Goal: Task Accomplishment & Management: Use online tool/utility

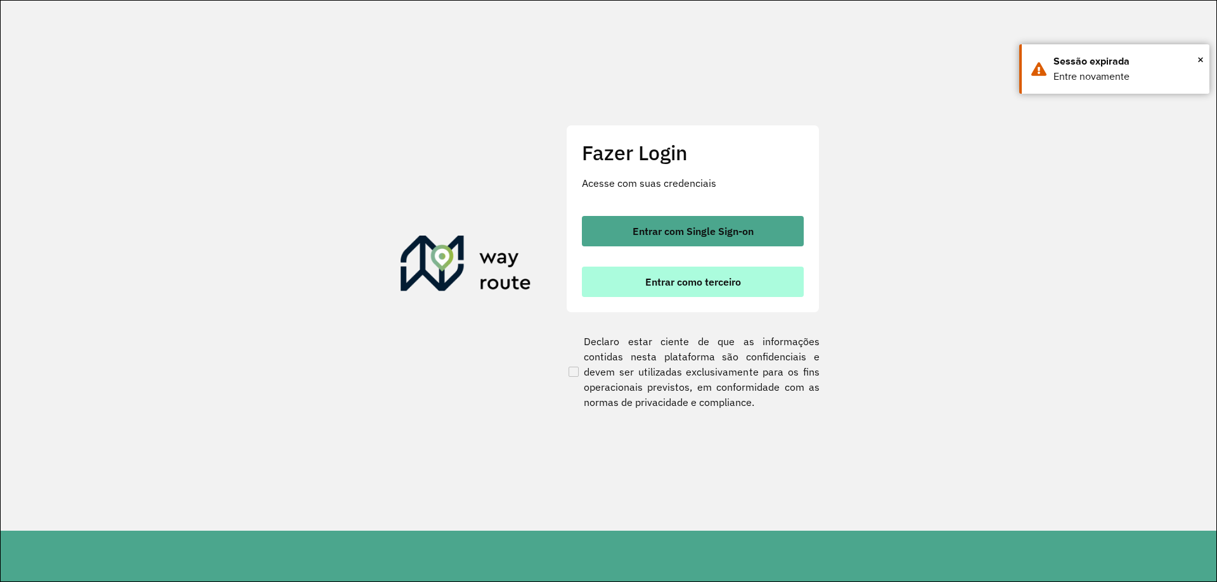
click at [740, 280] on span "Entrar como terceiro" at bounding box center [693, 282] width 96 height 10
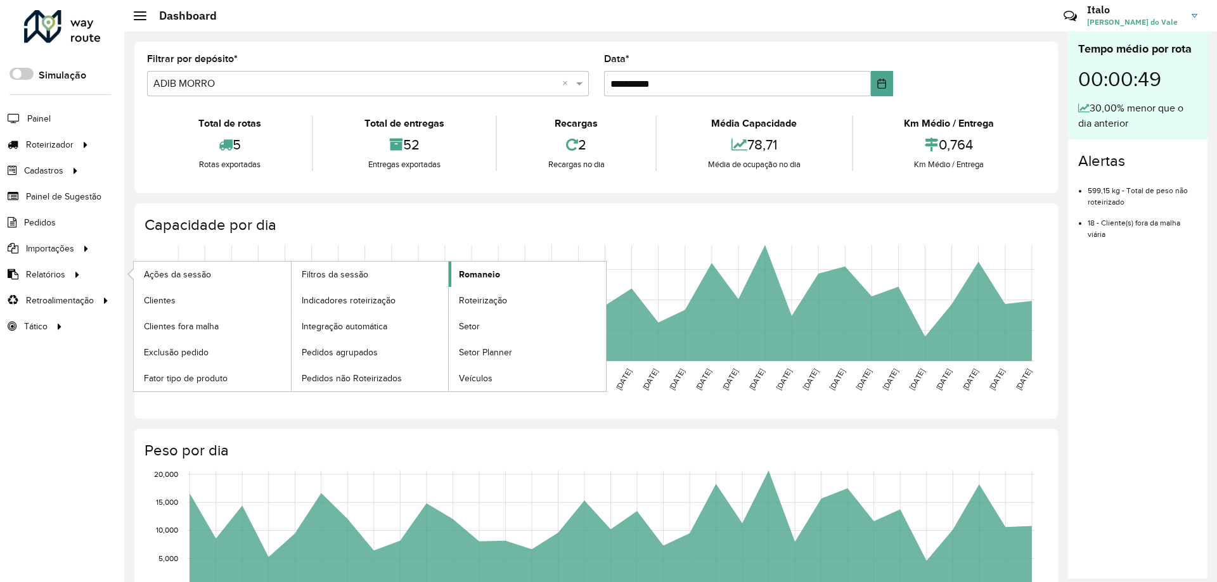
click at [479, 283] on link "Romaneio" at bounding box center [527, 274] width 157 height 25
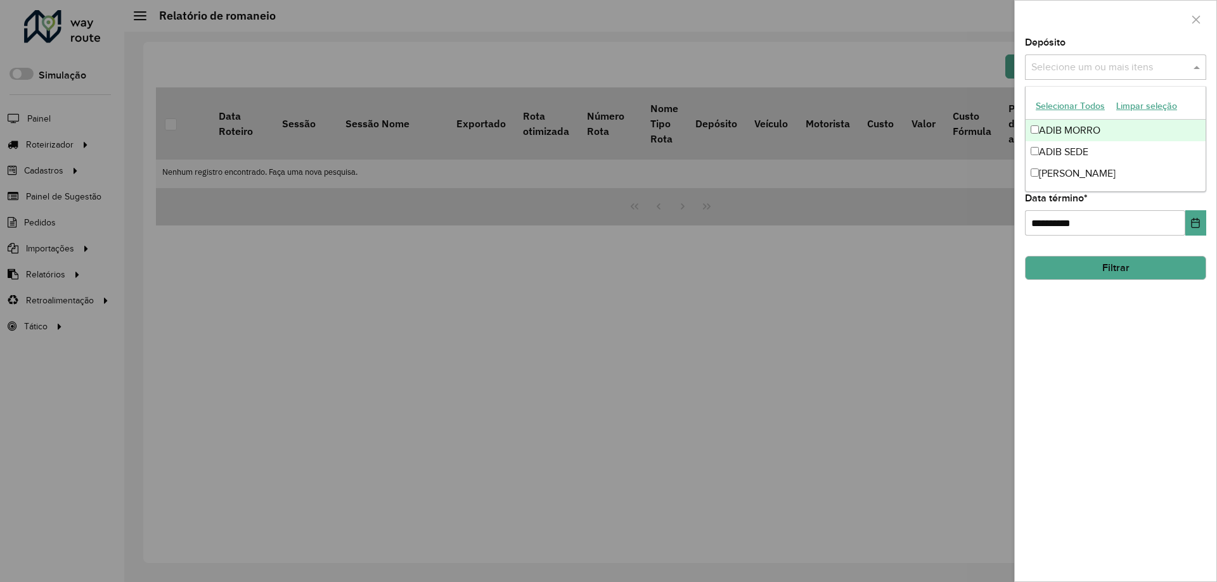
click at [1160, 67] on input "text" at bounding box center [1109, 67] width 162 height 15
click at [1086, 145] on div "ADIB SEDE" at bounding box center [1115, 152] width 180 height 22
click at [1099, 380] on div "**********" at bounding box center [1116, 310] width 202 height 544
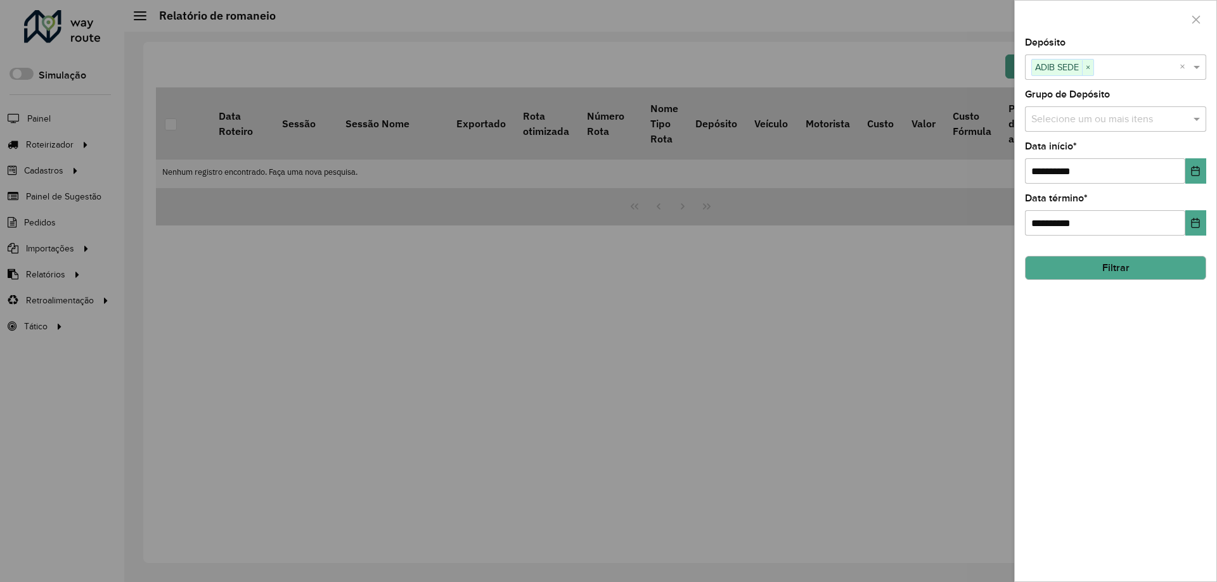
click at [1110, 266] on button "Filtrar" at bounding box center [1115, 268] width 181 height 24
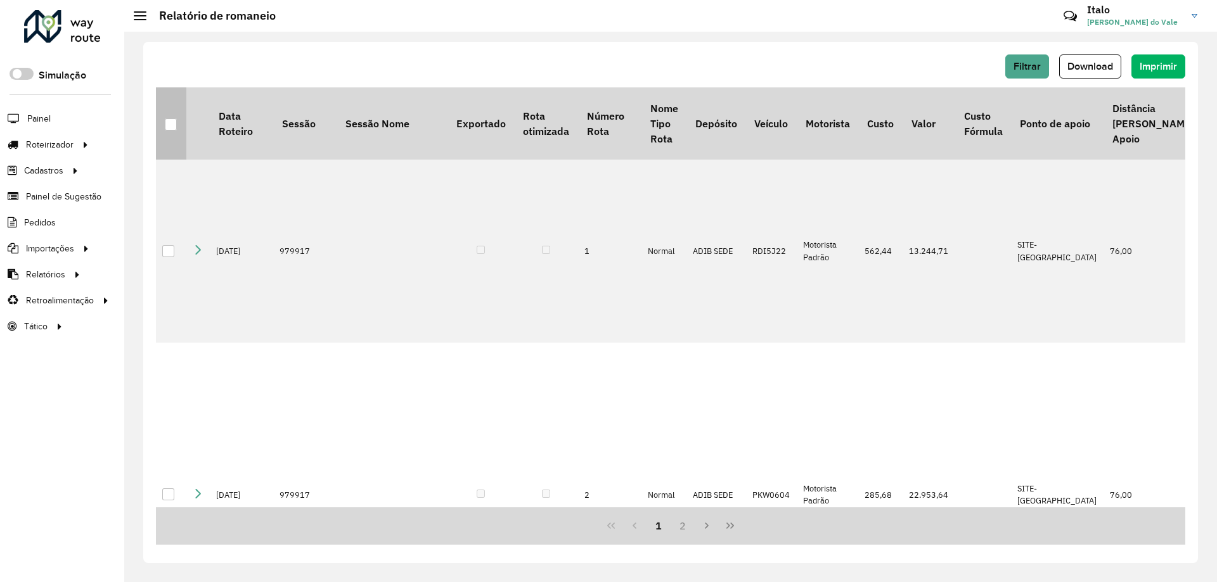
click at [165, 125] on div at bounding box center [171, 125] width 12 height 12
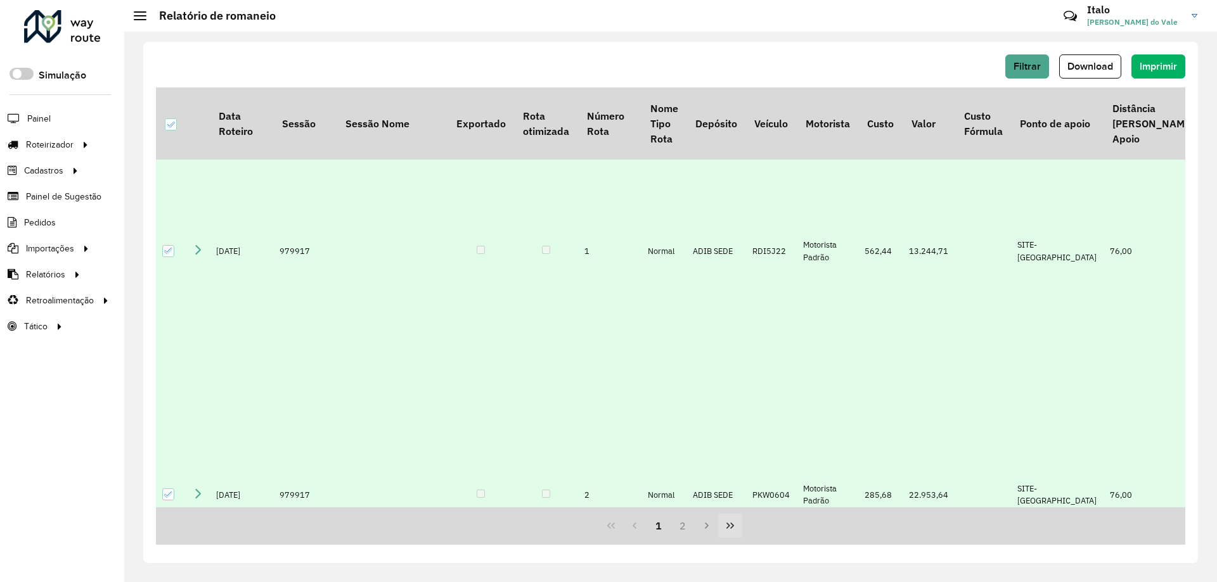
click at [731, 521] on icon "Last Page" at bounding box center [730, 526] width 10 height 10
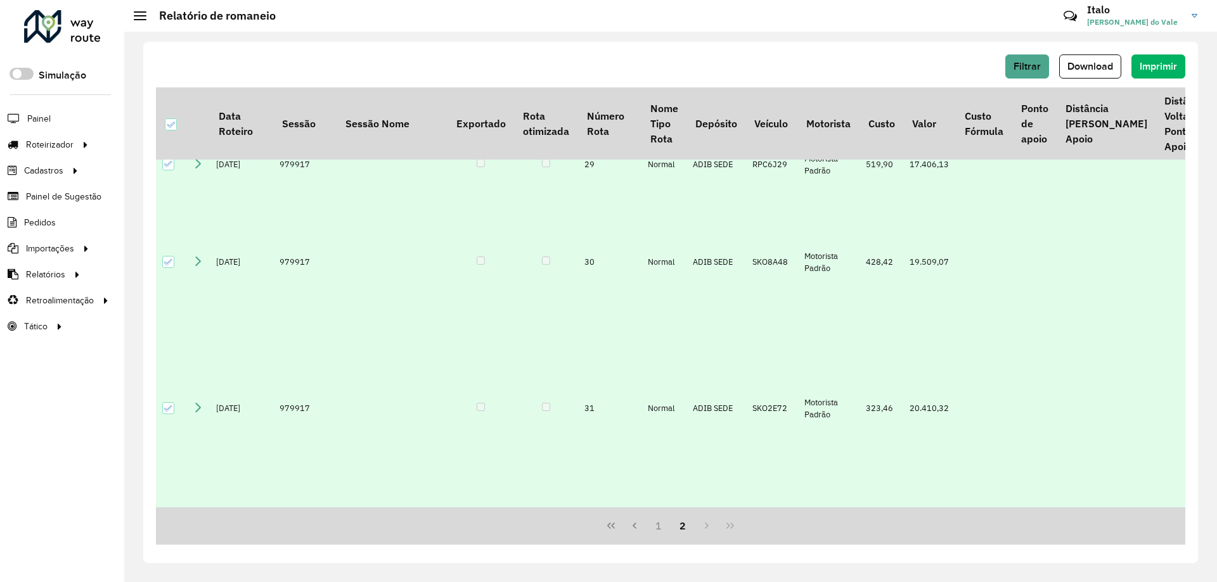
scroll to position [761, 0]
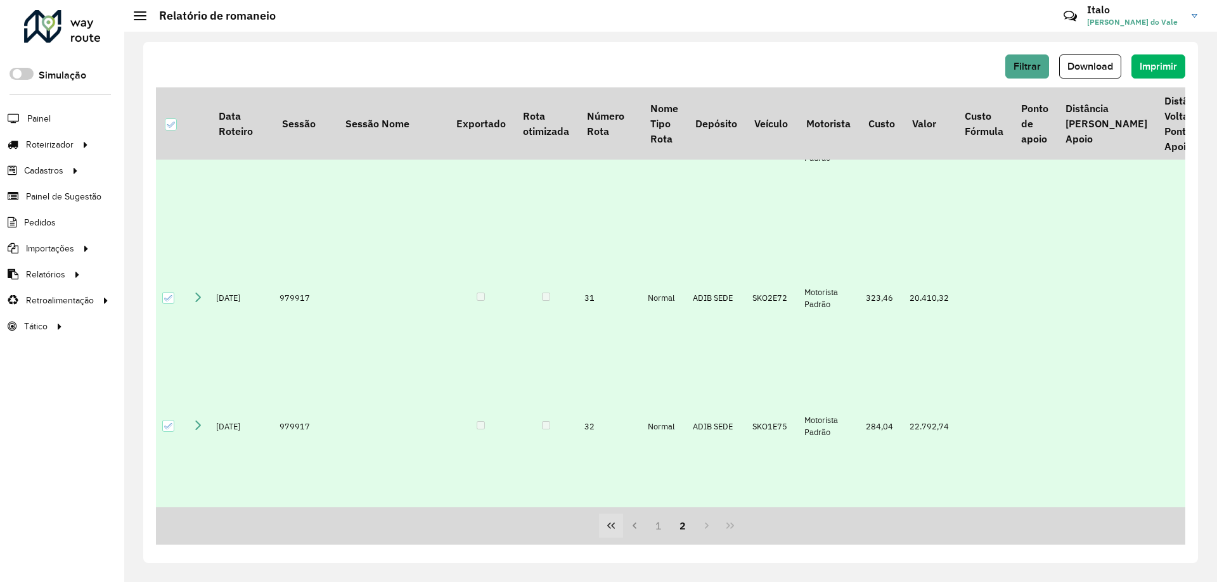
click at [610, 527] on icon "First Page" at bounding box center [611, 526] width 10 height 10
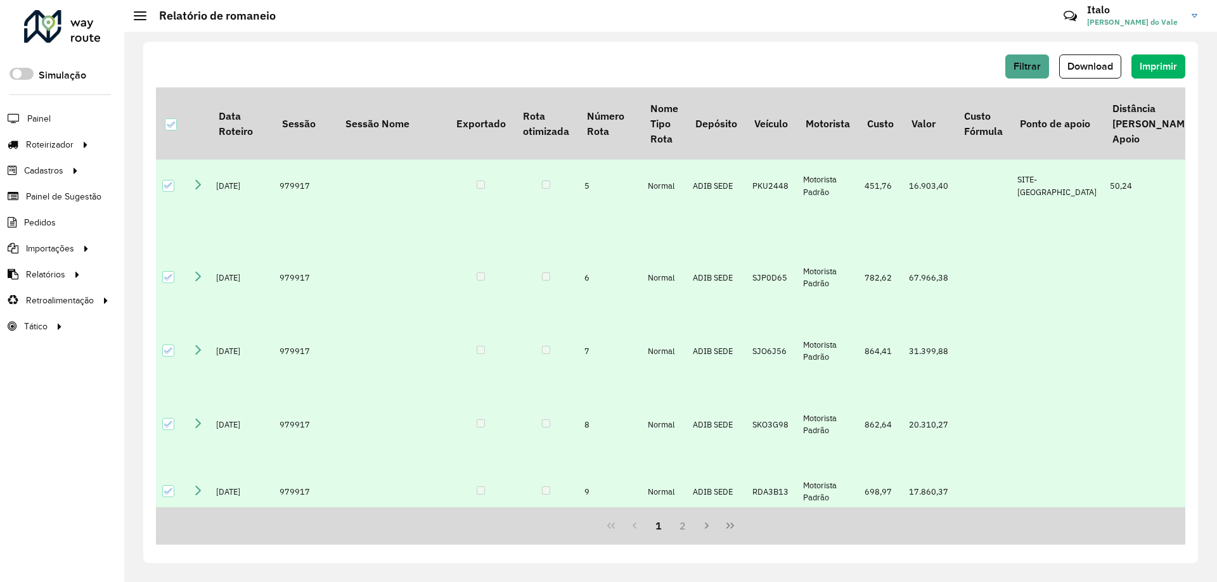
scroll to position [0, 0]
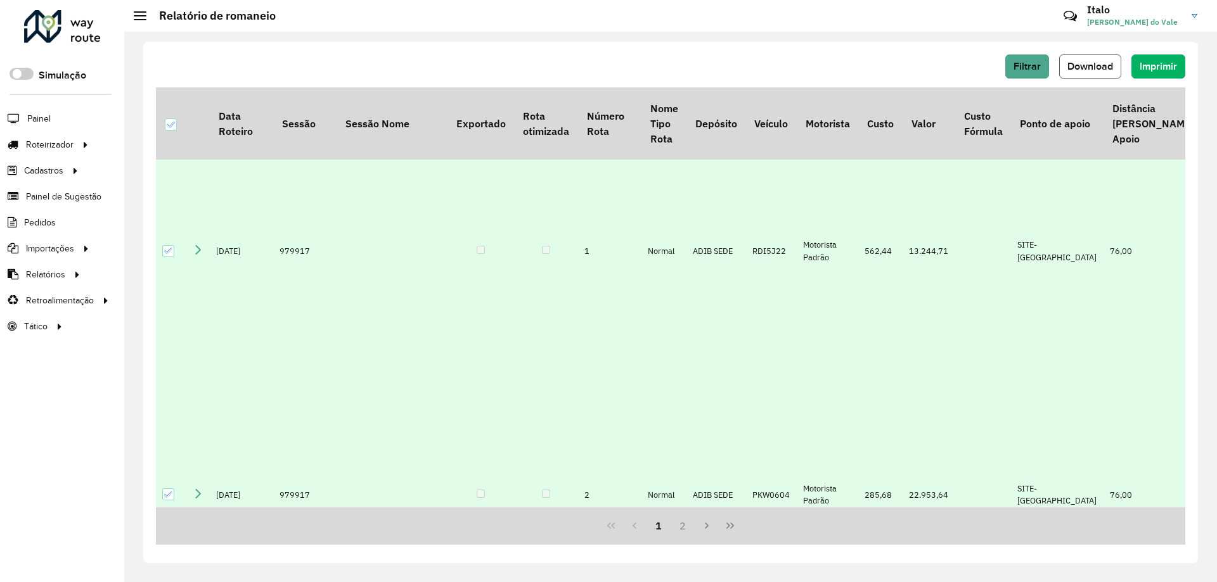
click at [1105, 68] on span "Download" at bounding box center [1090, 66] width 46 height 11
click at [165, 139] on span "Entregas" at bounding box center [162, 144] width 36 height 13
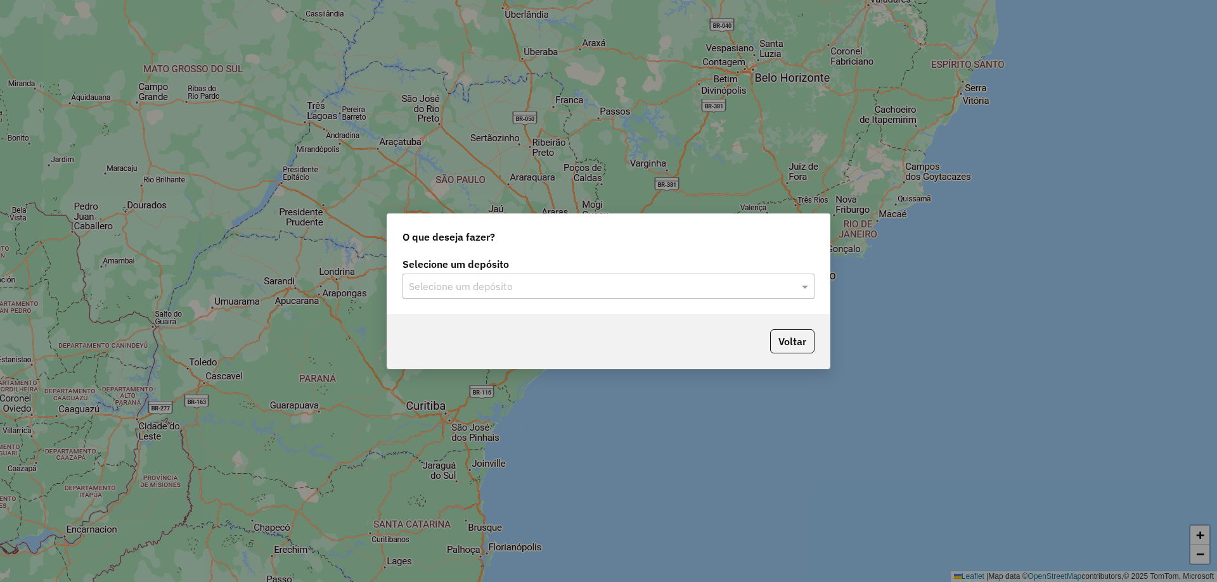
click at [515, 288] on input "text" at bounding box center [596, 286] width 374 height 15
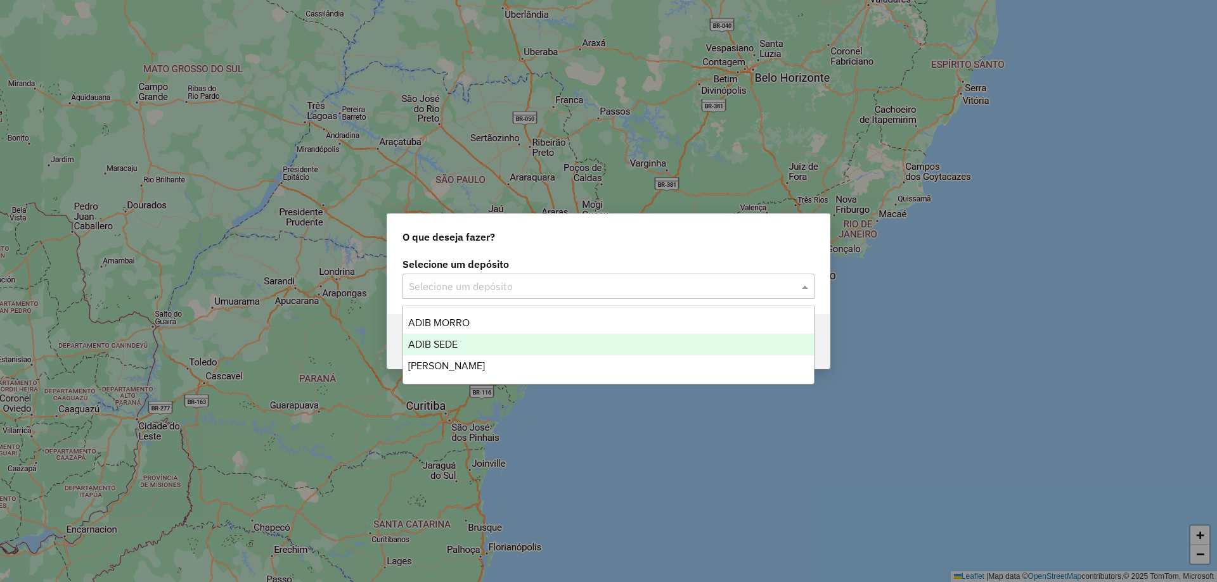
click at [475, 342] on div "ADIB SEDE" at bounding box center [608, 345] width 411 height 22
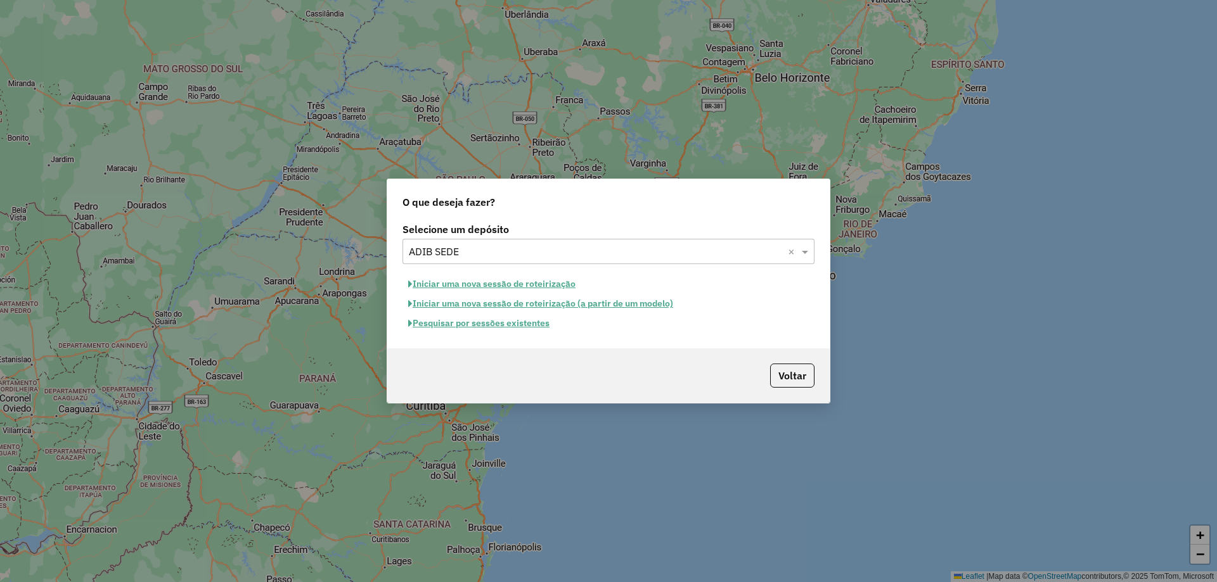
click at [470, 321] on button "Pesquisar por sessões existentes" at bounding box center [478, 324] width 153 height 20
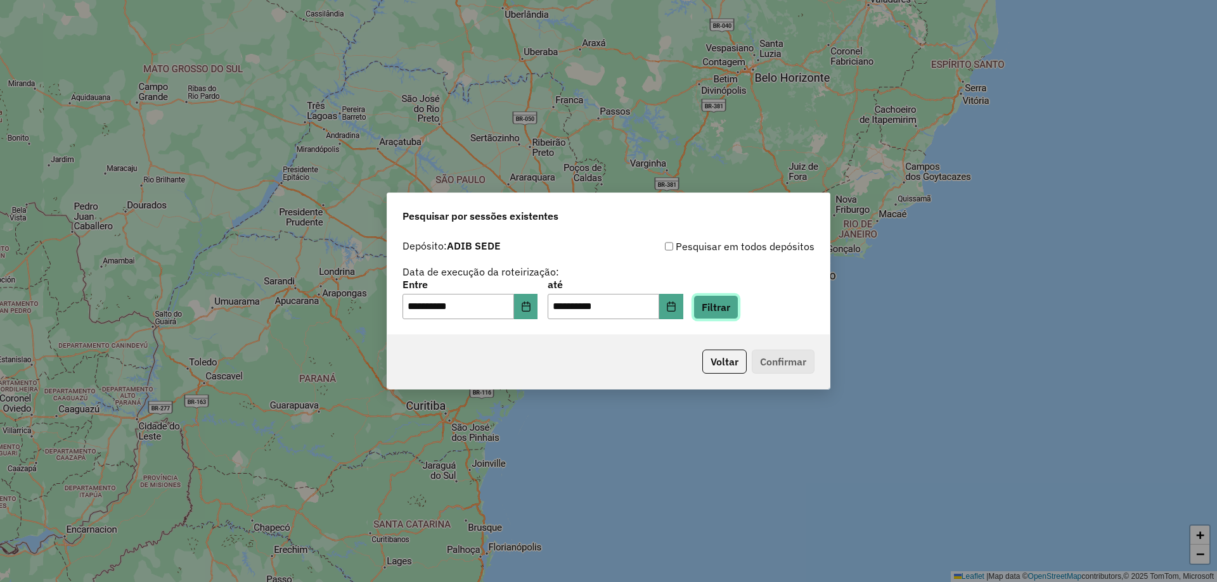
click at [738, 312] on button "Filtrar" at bounding box center [715, 307] width 45 height 24
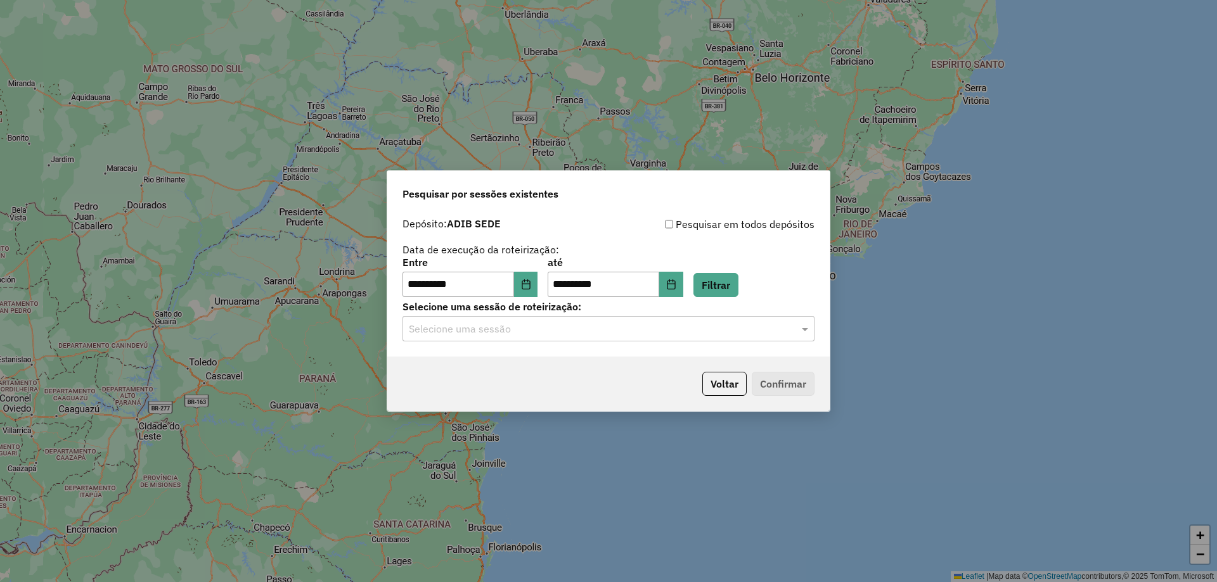
click at [539, 326] on hb-app "**********" at bounding box center [608, 291] width 1217 height 582
click at [553, 329] on input "text" at bounding box center [596, 329] width 374 height 15
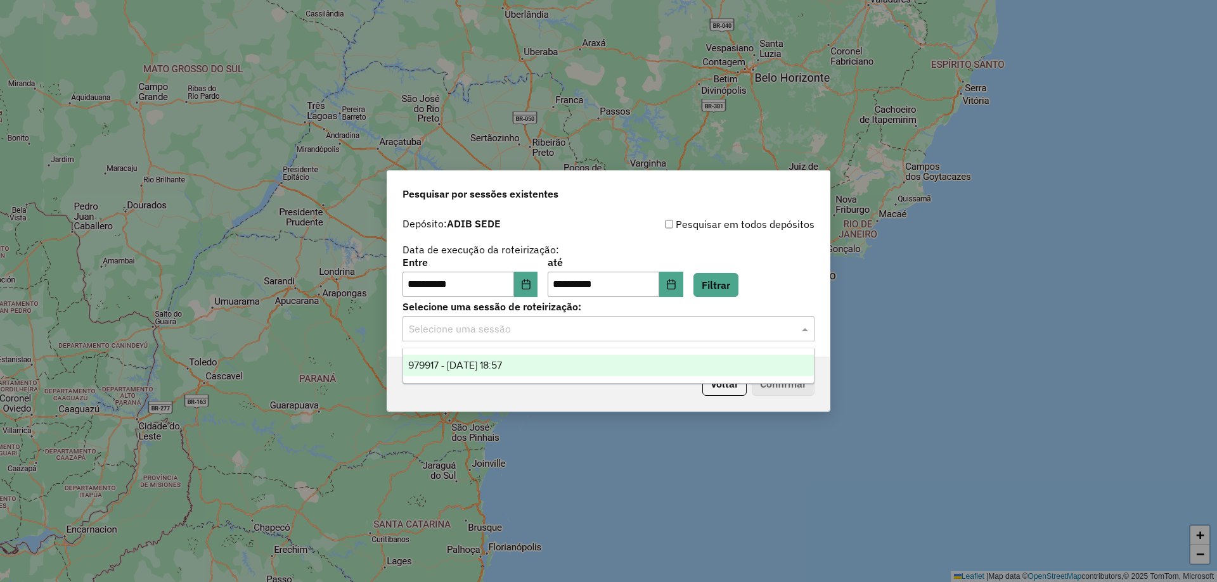
click at [553, 362] on div "979917 - 15/08/2025 18:57" at bounding box center [608, 366] width 411 height 22
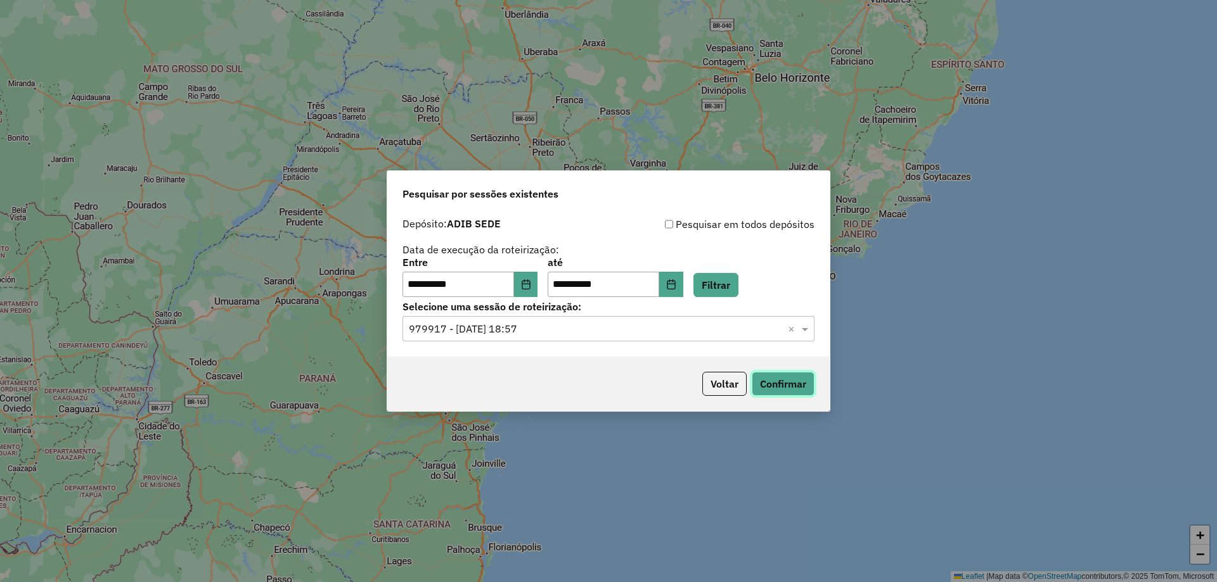
click at [811, 385] on button "Confirmar" at bounding box center [783, 384] width 63 height 24
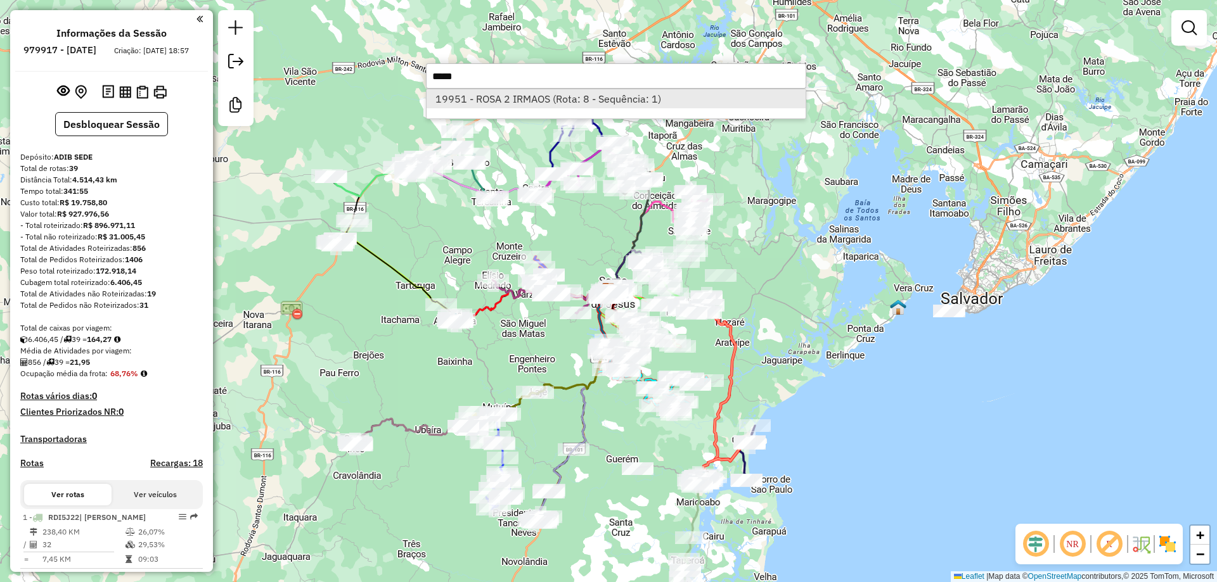
type input "*****"
click at [523, 103] on li "19951 - ROSA 2 IRMAOS (Rota: 8 - Sequência: 1)" at bounding box center [616, 98] width 379 height 19
select select "**********"
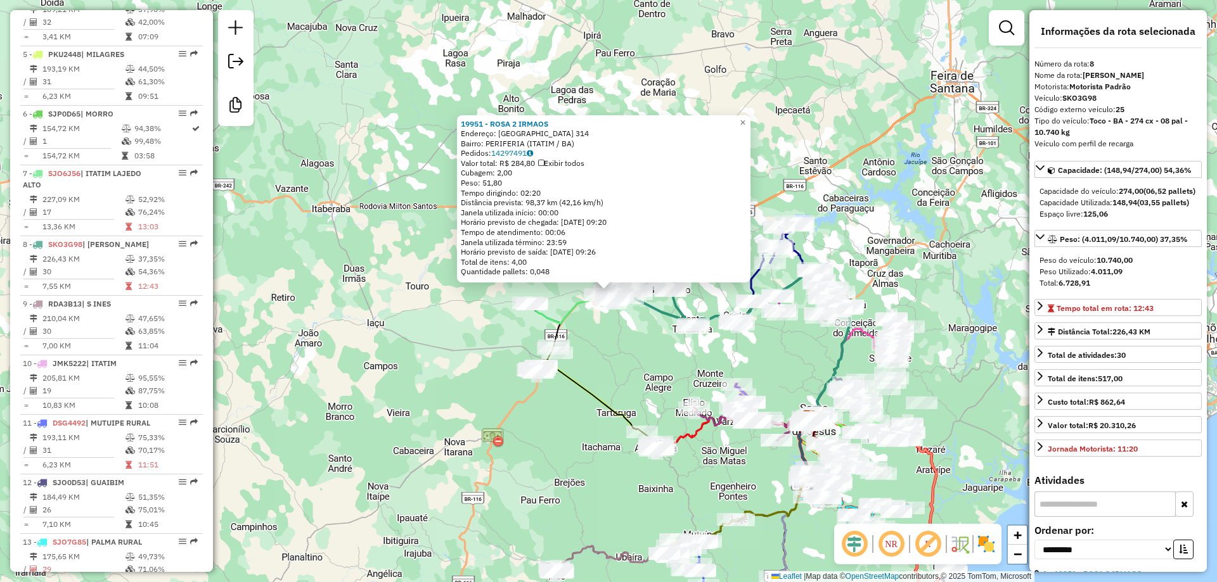
scroll to position [951, 0]
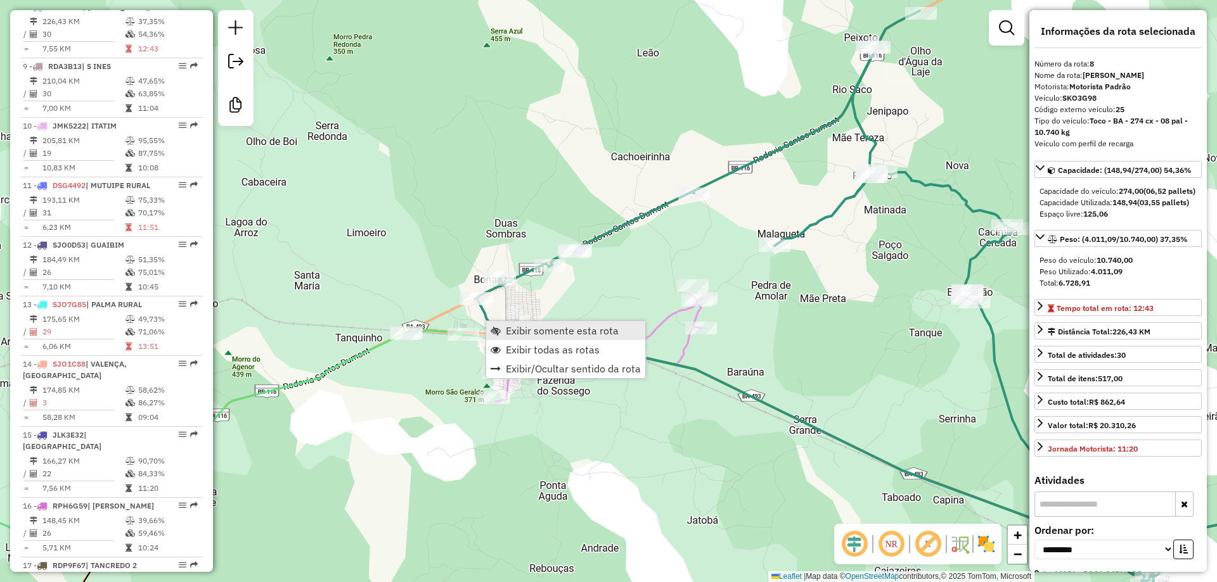
click at [544, 330] on span "Exibir somente esta rota" at bounding box center [562, 331] width 113 height 10
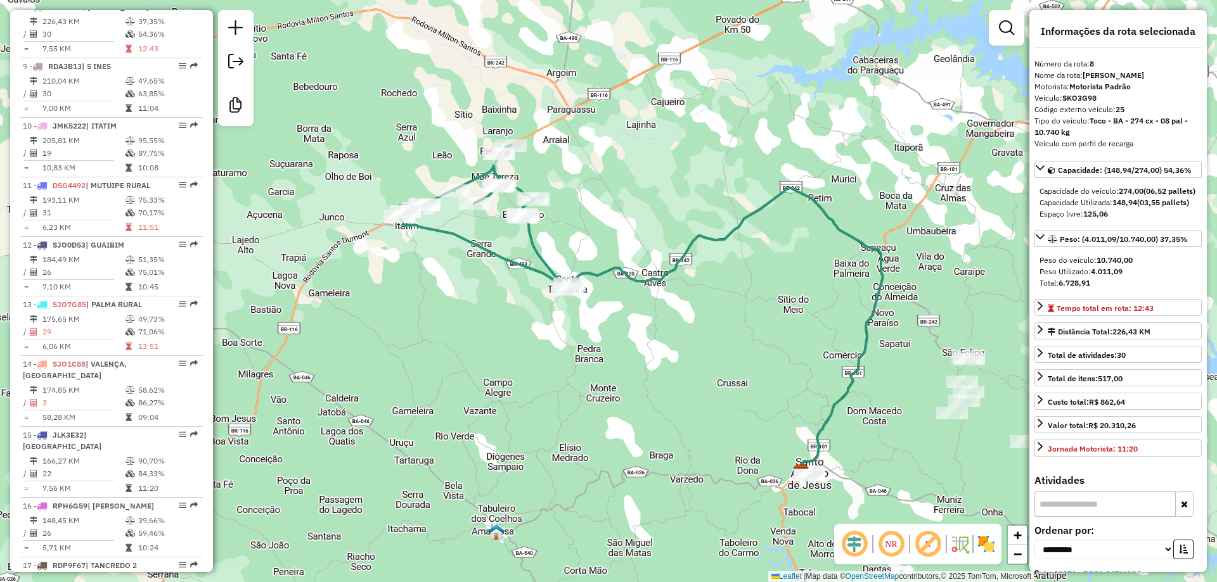
drag, startPoint x: 426, startPoint y: 297, endPoint x: 458, endPoint y: 315, distance: 37.2
click at [458, 315] on div "Janela de atendimento Grade de atendimento Capacidade Transportadoras Veículos …" at bounding box center [608, 291] width 1217 height 582
click at [892, 540] on em at bounding box center [891, 544] width 30 height 30
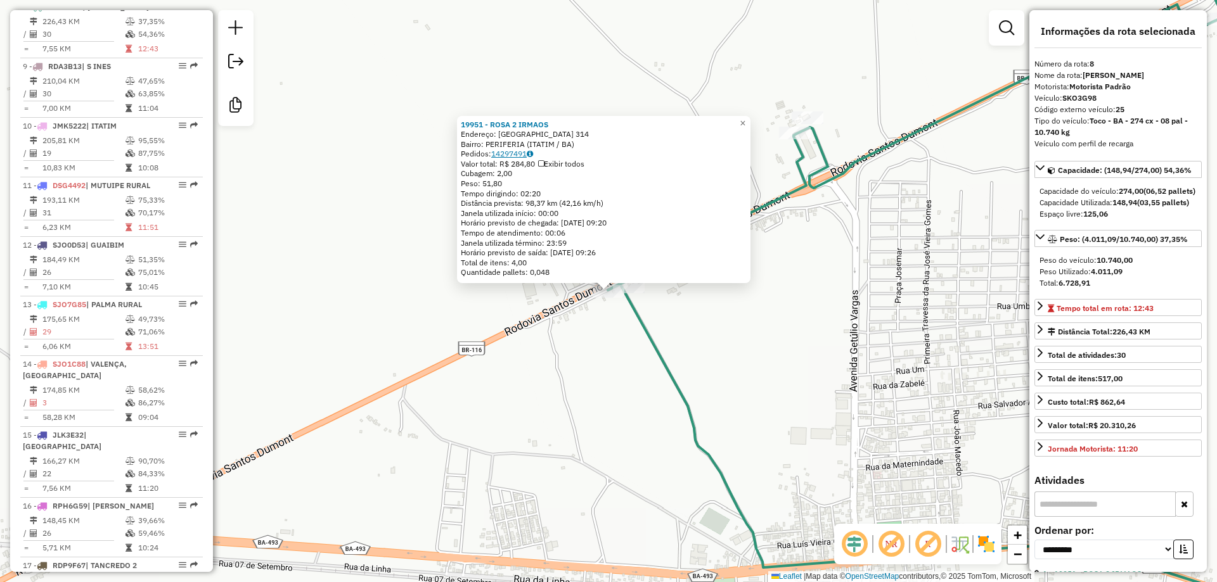
click at [515, 152] on link "14297491" at bounding box center [512, 154] width 42 height 10
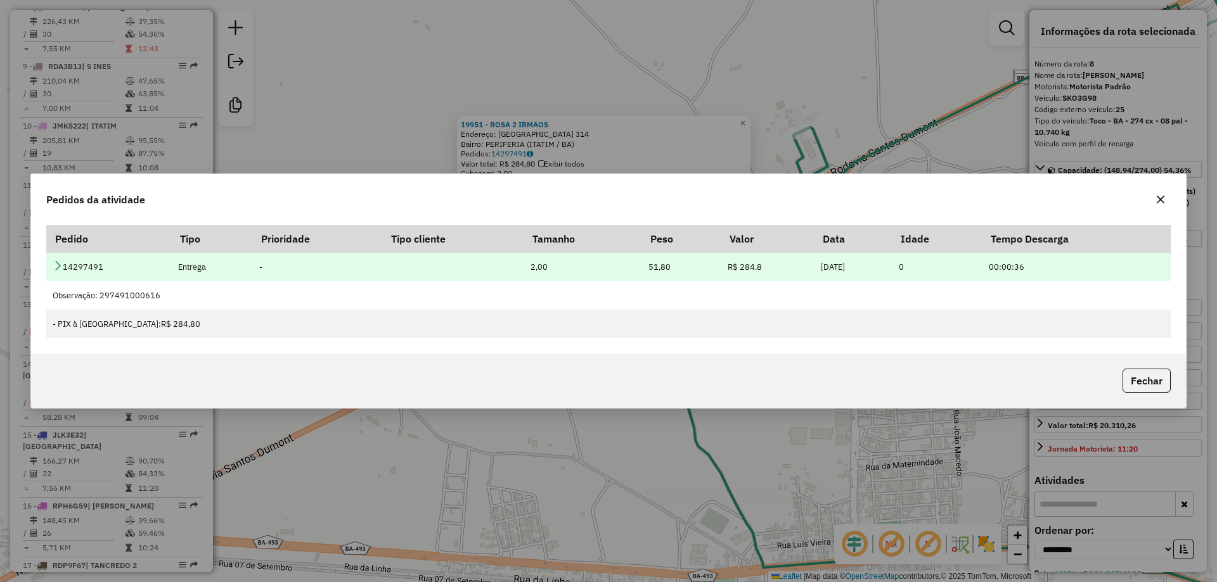
click at [63, 266] on td "14297491" at bounding box center [108, 267] width 125 height 29
click at [60, 264] on icon at bounding box center [58, 265] width 10 height 10
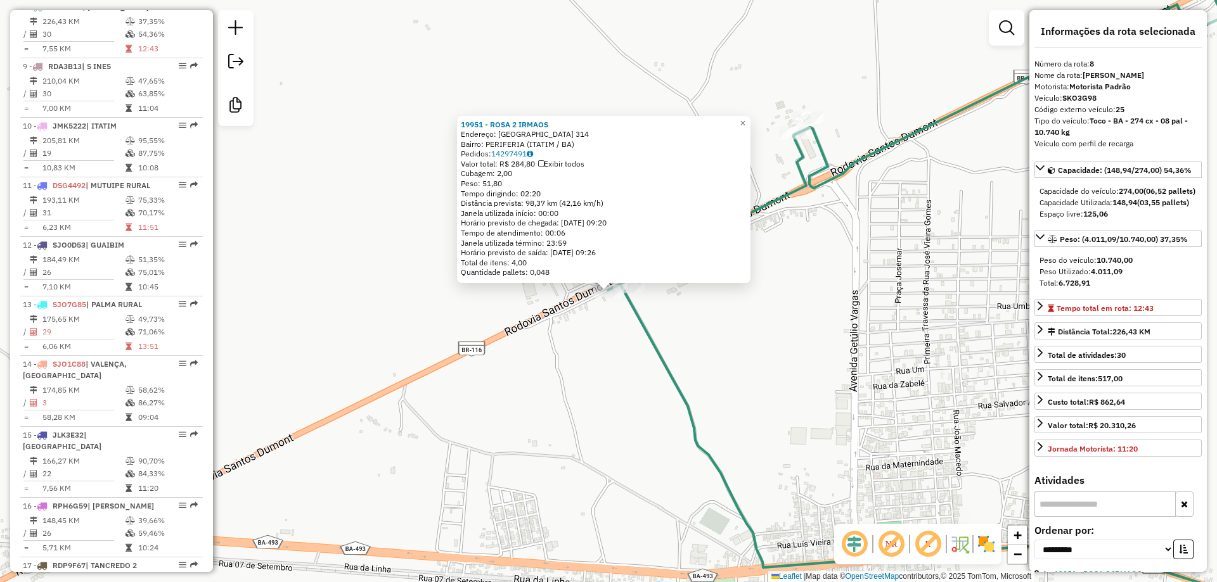
click at [462, 316] on div "19951 - ROSA 2 IRMAOS Endereço: VILA SAO GERALDO 314 Bairro: PERIFERIA (ITATIM …" at bounding box center [608, 291] width 1217 height 582
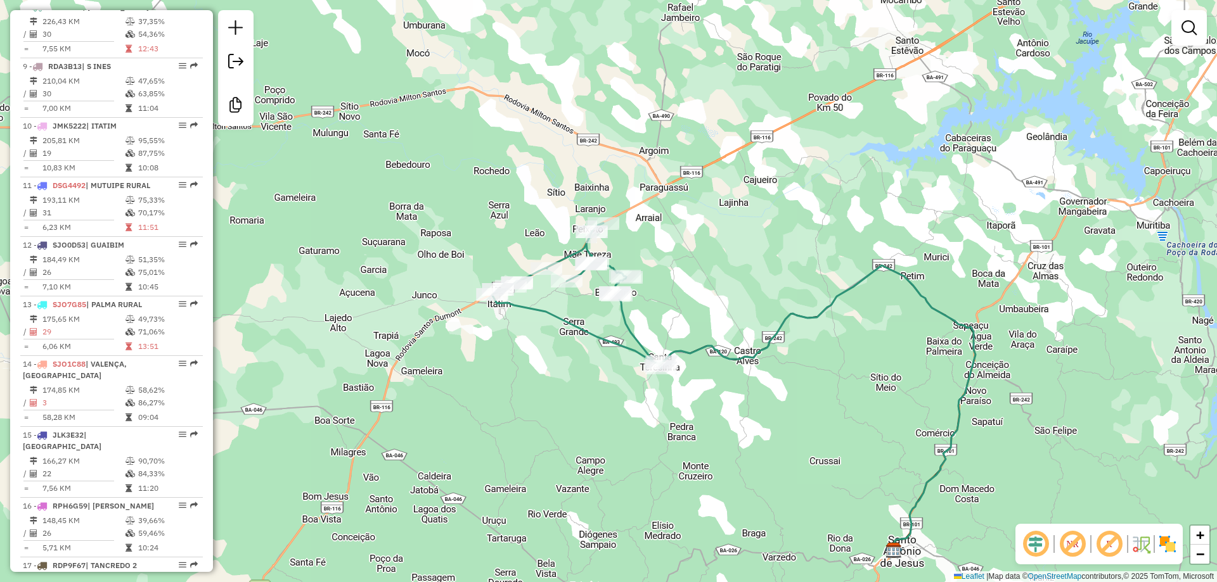
click at [554, 257] on icon at bounding box center [577, 295] width 171 height 145
select select "**********"
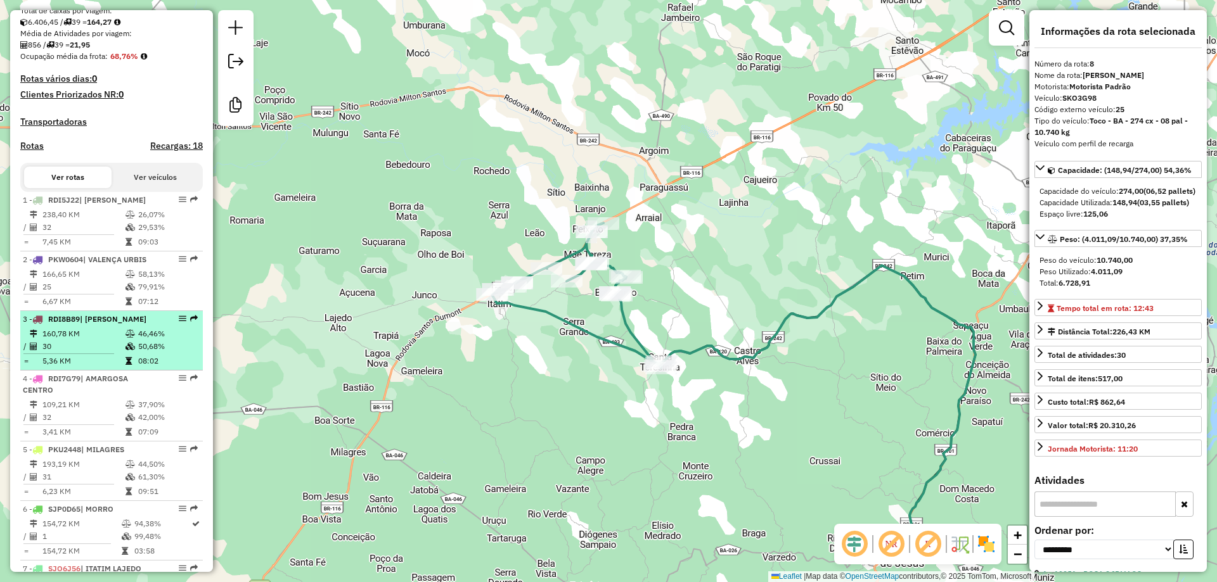
scroll to position [317, 0]
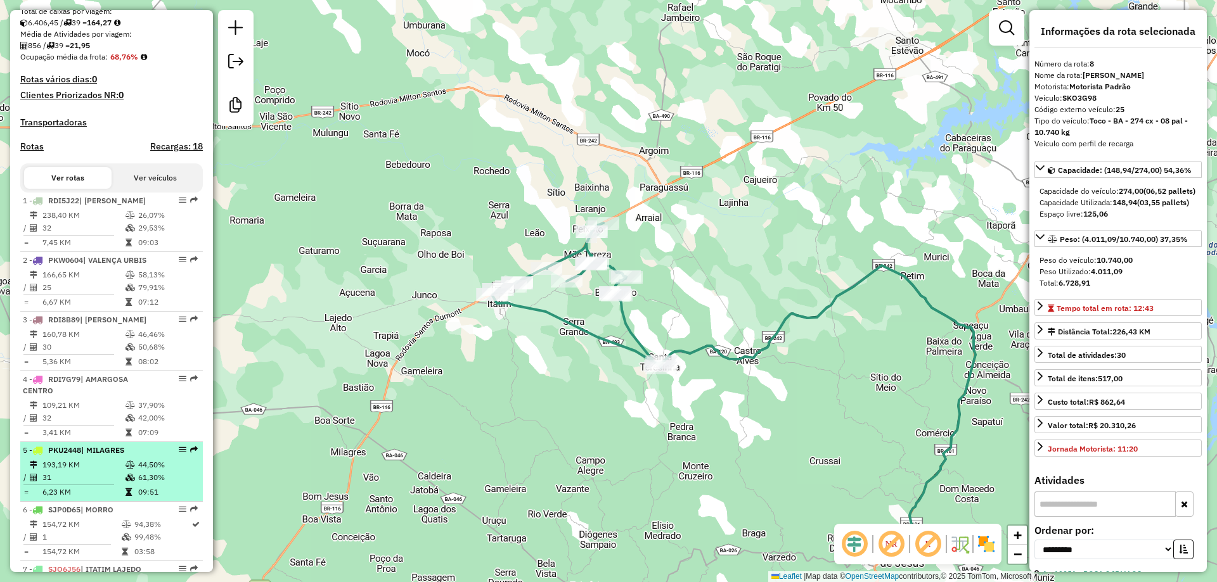
click at [119, 455] on span "| MILAGRES" at bounding box center [102, 451] width 43 height 10
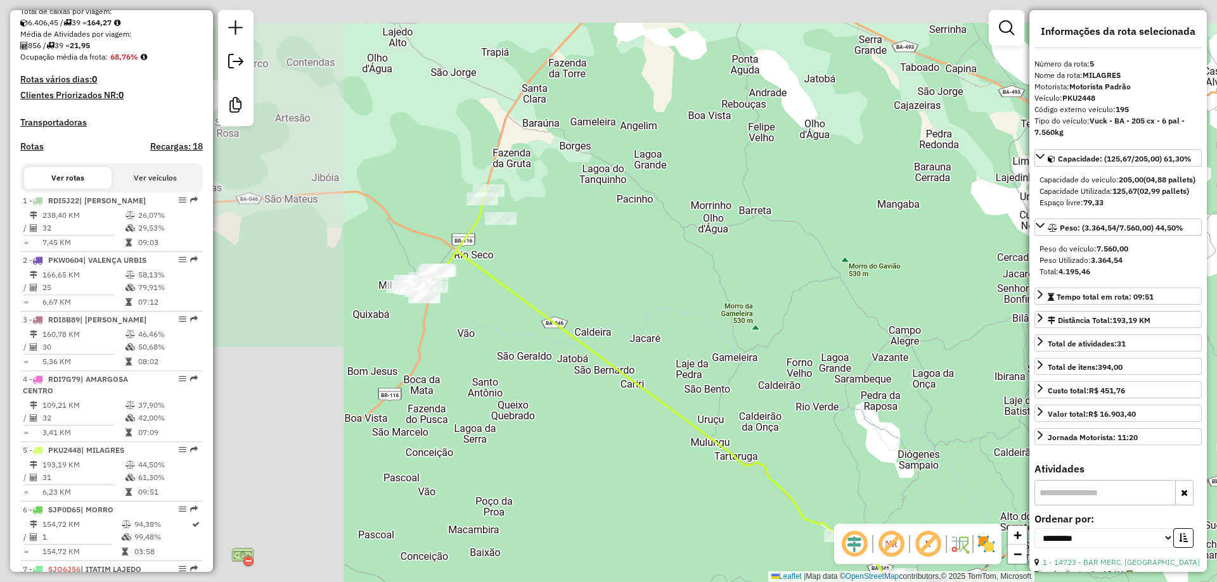
drag, startPoint x: 402, startPoint y: 268, endPoint x: 804, endPoint y: 383, distance: 417.3
click at [804, 383] on div "Janela de atendimento Grade de atendimento Capacidade Transportadoras Veículos …" at bounding box center [608, 291] width 1217 height 582
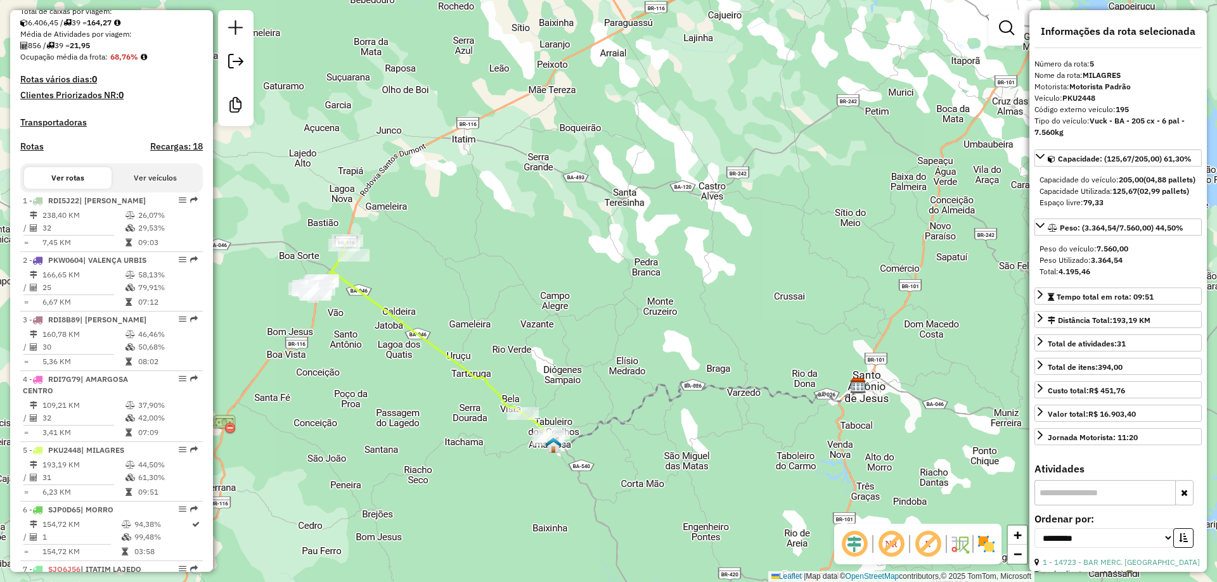
drag, startPoint x: 823, startPoint y: 249, endPoint x: 594, endPoint y: 218, distance: 230.3
click at [597, 218] on div "Janela de atendimento Grade de atendimento Capacidade Transportadoras Veículos …" at bounding box center [608, 291] width 1217 height 582
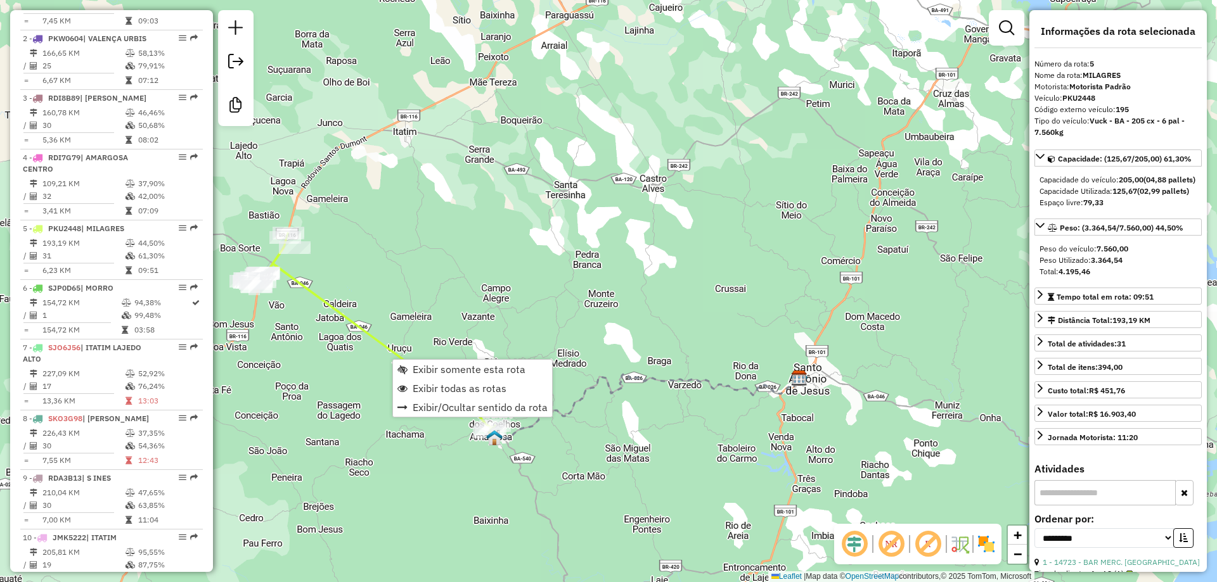
scroll to position [761, 0]
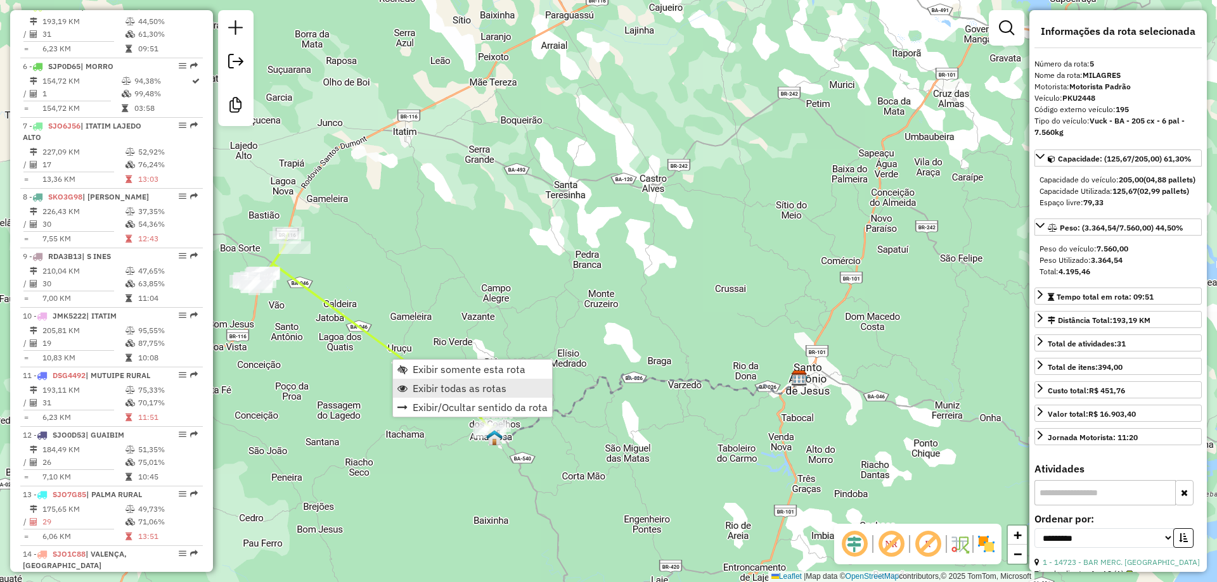
click at [449, 384] on span "Exibir todas as rotas" at bounding box center [460, 388] width 94 height 10
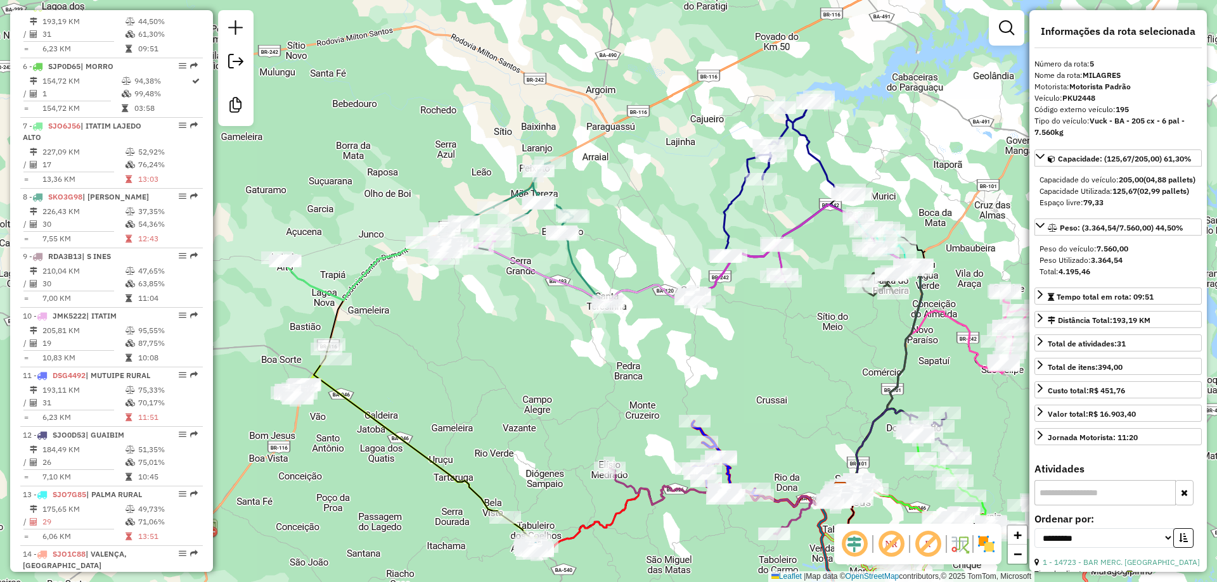
drag, startPoint x: 559, startPoint y: 271, endPoint x: 602, endPoint y: 384, distance: 121.4
click at [602, 384] on div "Janela de atendimento Grade de atendimento Capacidade Transportadoras Veículos …" at bounding box center [608, 291] width 1217 height 582
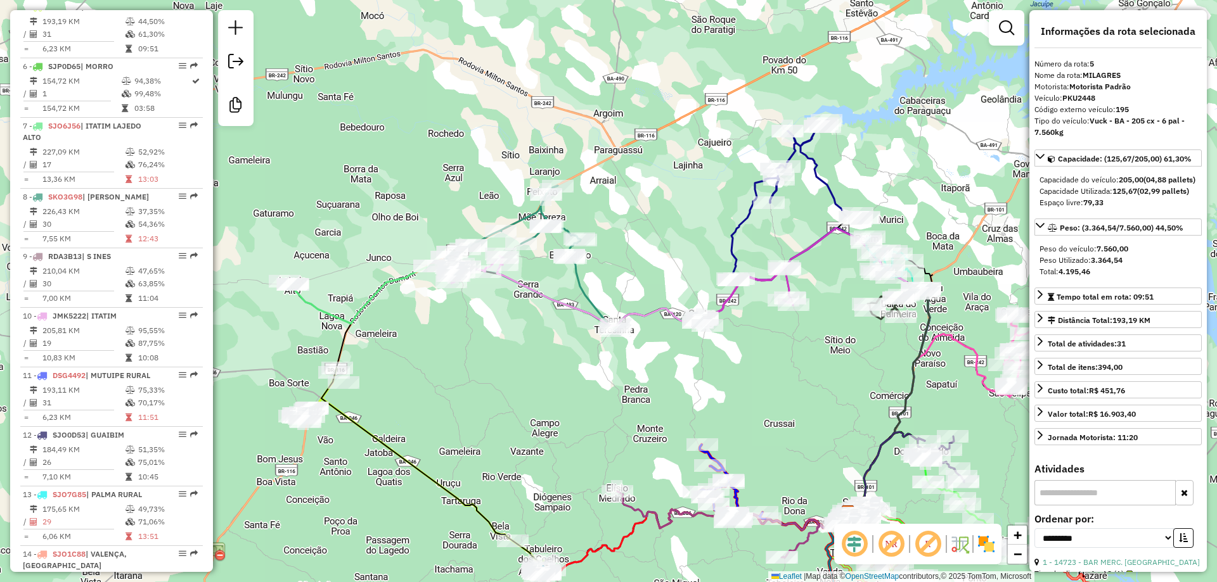
drag, startPoint x: 595, startPoint y: 368, endPoint x: 602, endPoint y: 390, distance: 22.6
click at [602, 390] on div "Janela de atendimento Grade de atendimento Capacidade Transportadoras Veículos …" at bounding box center [608, 291] width 1217 height 582
click at [539, 397] on div "Janela de atendimento Grade de atendimento Capacidade Transportadoras Veículos …" at bounding box center [608, 291] width 1217 height 582
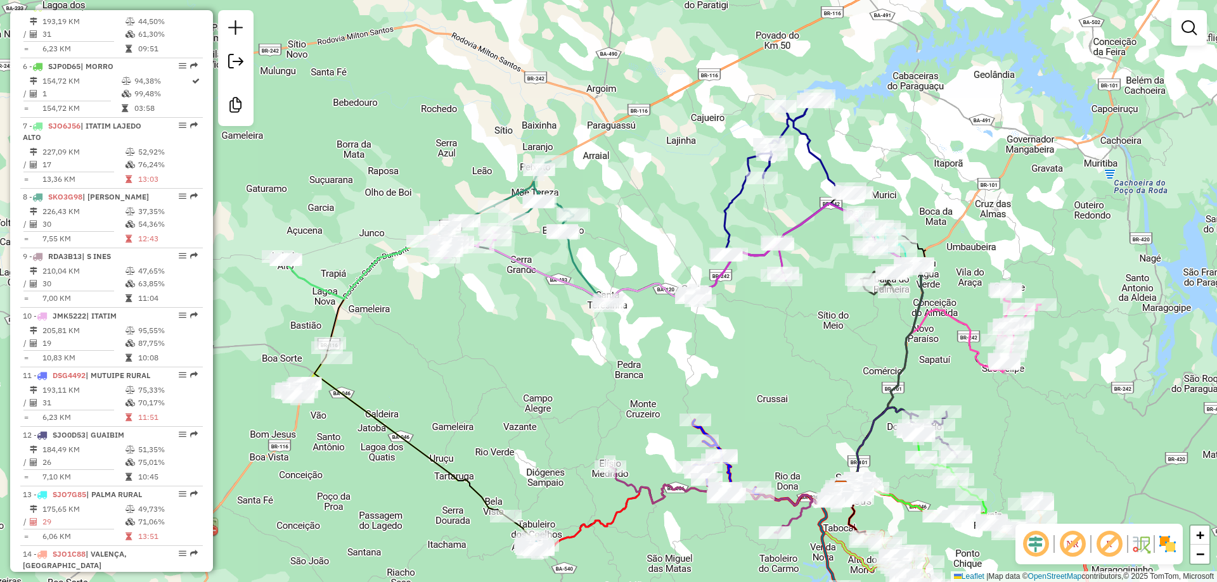
drag, startPoint x: 541, startPoint y: 370, endPoint x: 534, endPoint y: 345, distance: 26.3
click at [534, 345] on div "Janela de atendimento Grade de atendimento Capacidade Transportadoras Veículos …" at bounding box center [608, 291] width 1217 height 582
